Goal: Use online tool/utility: Utilize a website feature to perform a specific function

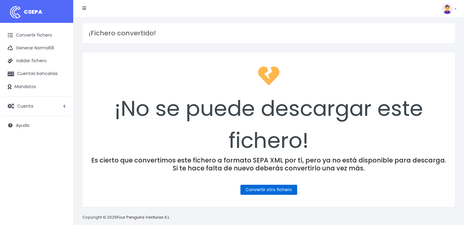
click at [275, 190] on link "Convertir otro fichero" at bounding box center [268, 190] width 57 height 10
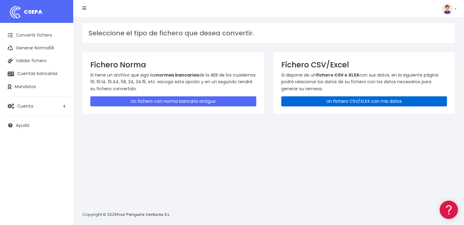
click at [361, 103] on link "Un fichero CSV/XLSX con mis datos" at bounding box center [364, 101] width 166 height 10
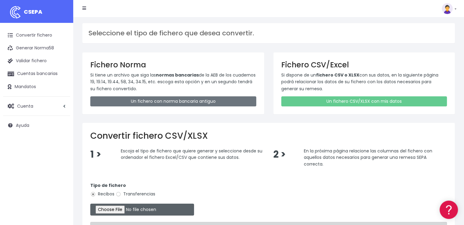
click at [137, 209] on input "file" at bounding box center [142, 210] width 104 height 12
type input "C:\fakepath\COBROS 14-10-25.xlsx"
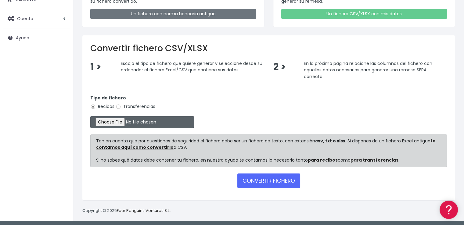
scroll to position [88, 0]
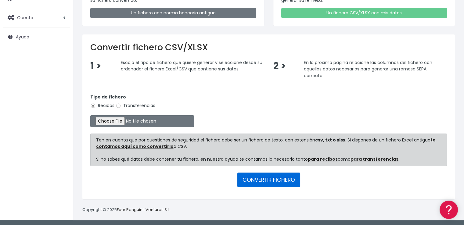
click at [275, 182] on button "CONVERTIR FICHERO" at bounding box center [268, 180] width 63 height 15
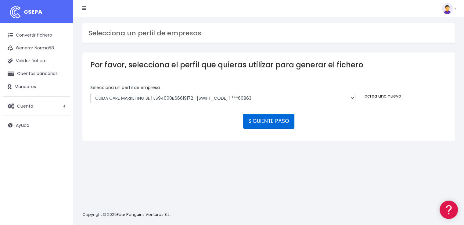
click at [270, 125] on button "SIGUIENTE PASO" at bounding box center [268, 121] width 51 height 15
click at [274, 120] on button "SIGUIENTE PASO" at bounding box center [268, 121] width 51 height 15
click at [275, 120] on button "SIGUIENTE PASO" at bounding box center [268, 121] width 51 height 15
click at [268, 123] on button "SIGUIENTE PASO" at bounding box center [268, 121] width 51 height 15
click at [274, 122] on button "SIGUIENTE PASO" at bounding box center [268, 121] width 51 height 15
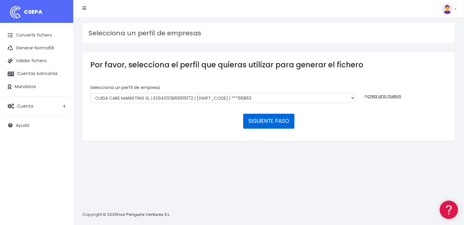
click at [275, 120] on button "SIGUIENTE PASO" at bounding box center [268, 121] width 51 height 15
